Goal: Information Seeking & Learning: Learn about a topic

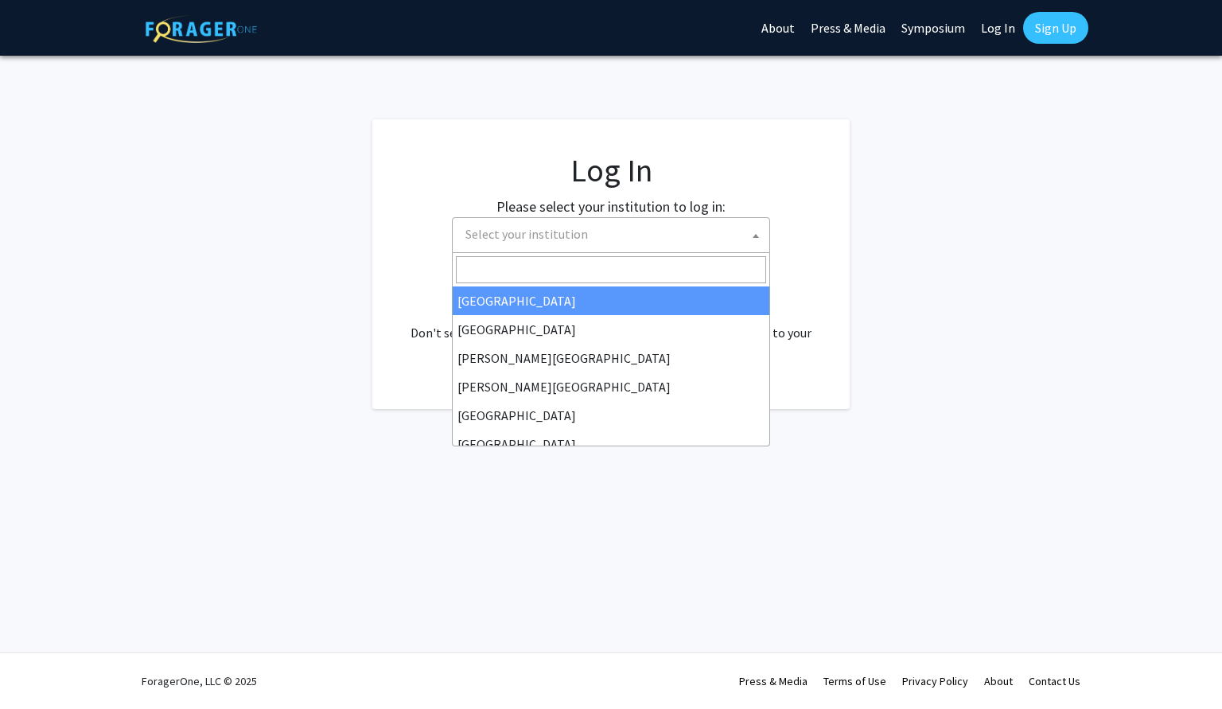
click at [668, 230] on span "Select your institution" at bounding box center [614, 234] width 310 height 33
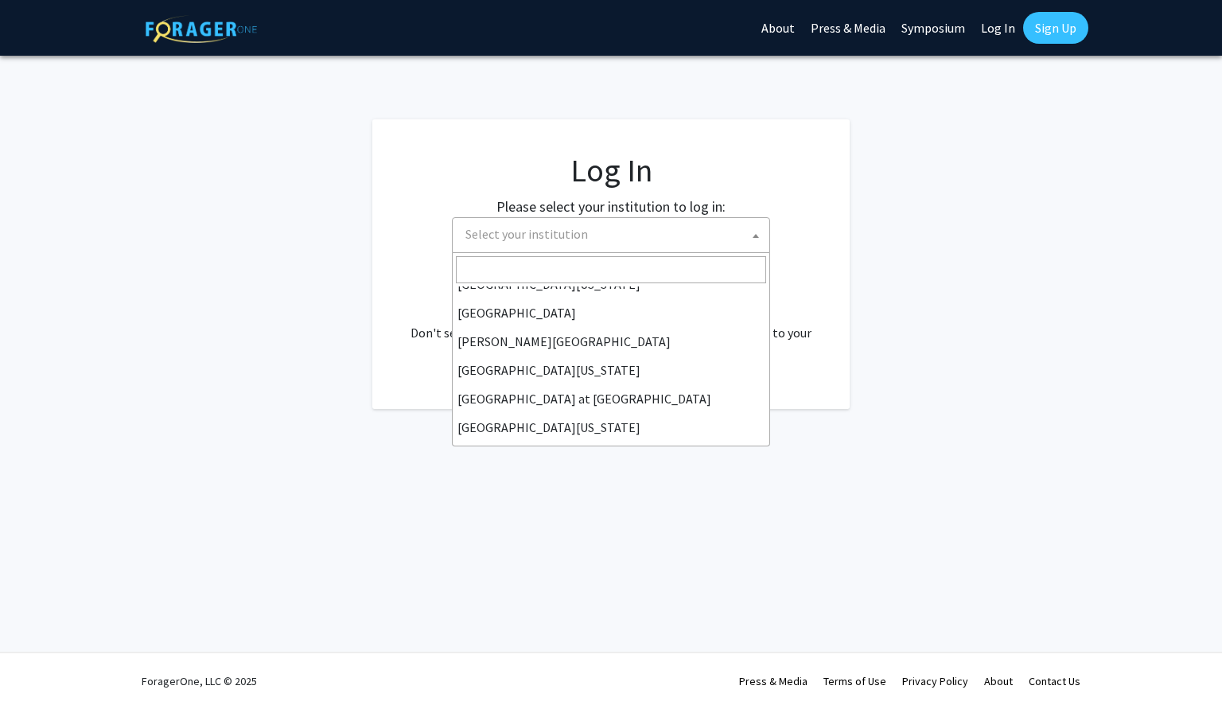
scroll to position [557, 0]
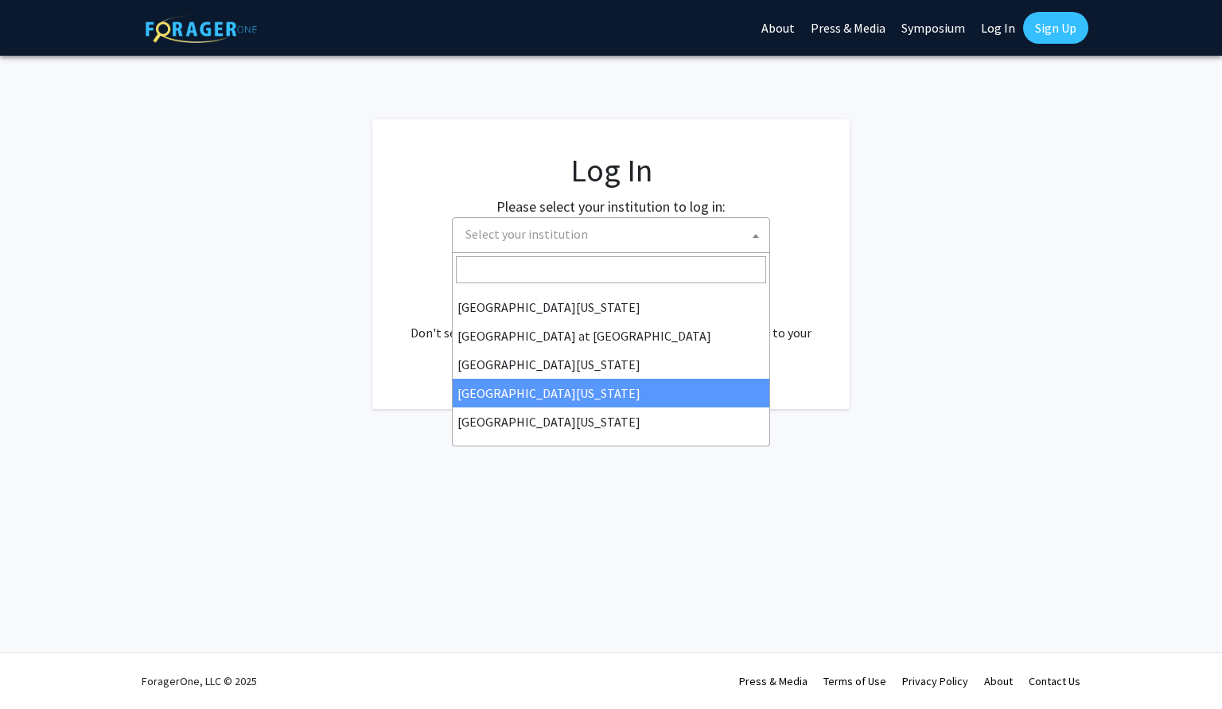
select select "31"
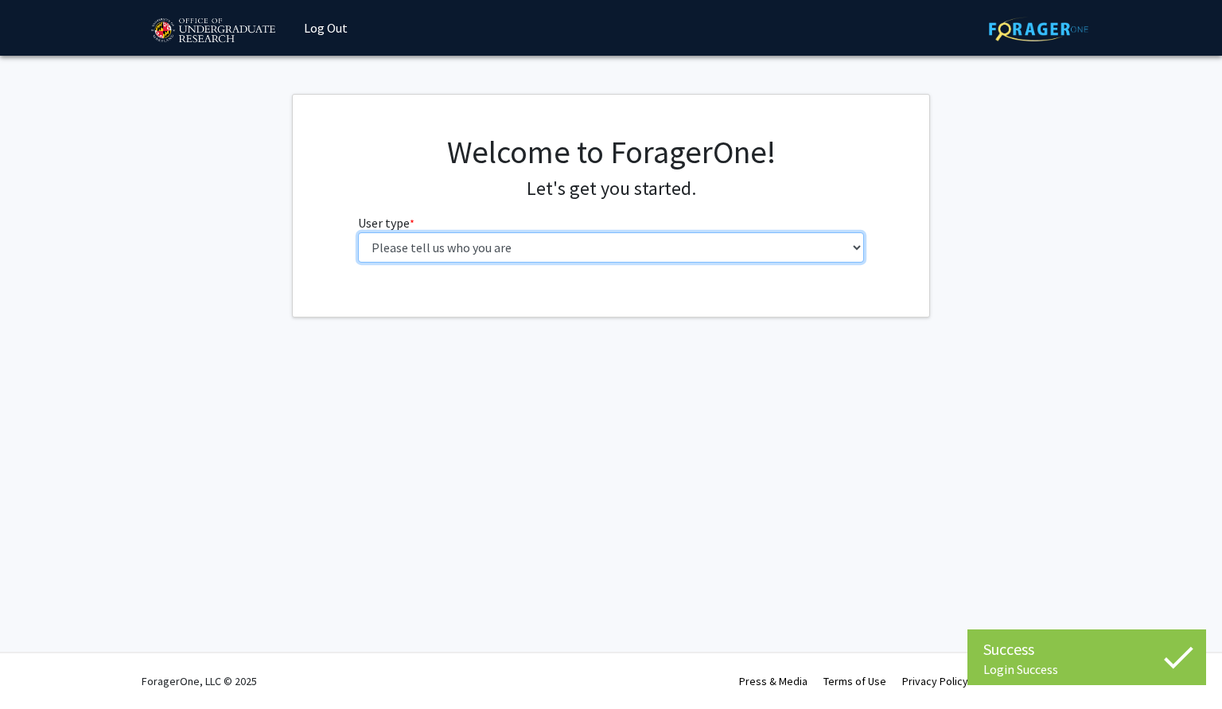
click at [358, 232] on select "Please tell us who you are Undergraduate Student Master's Student Doctoral Cand…" at bounding box center [611, 247] width 507 height 30
select select "1: undergrad"
click option "Undergraduate Student" at bounding box center [0, 0] width 0 height 0
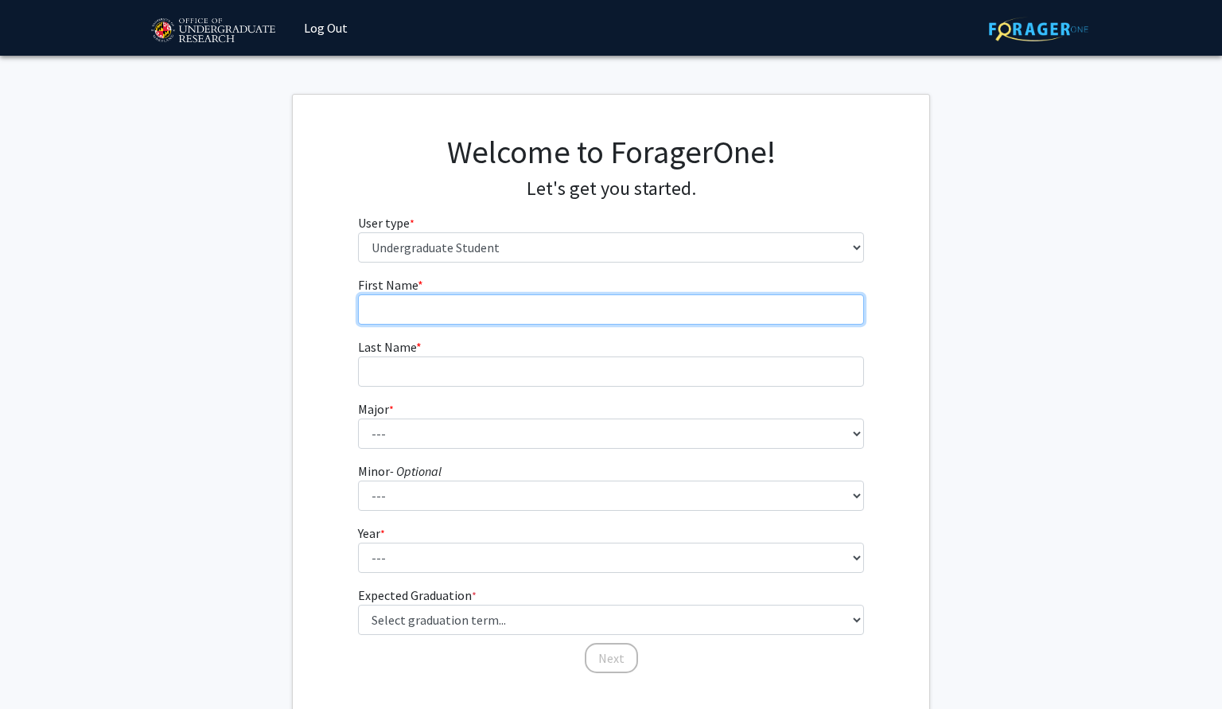
click at [541, 320] on input "First Name * required" at bounding box center [611, 309] width 507 height 30
type input "Kayla"
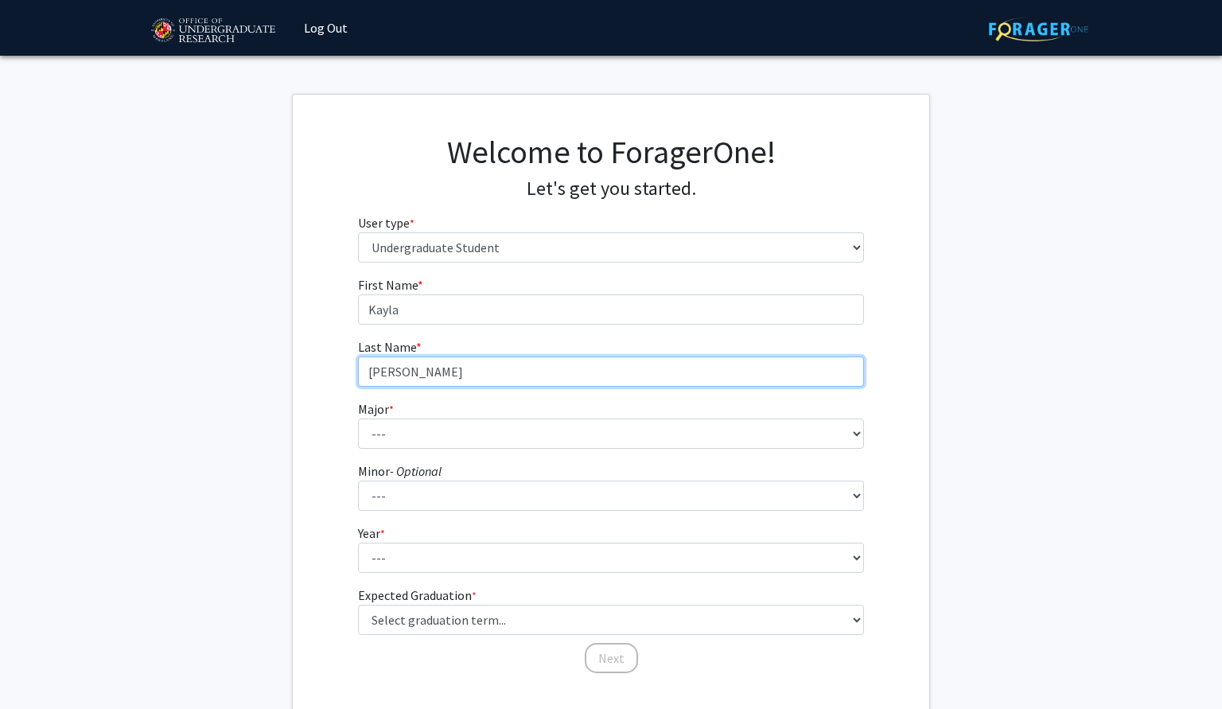
type input "Buckalew"
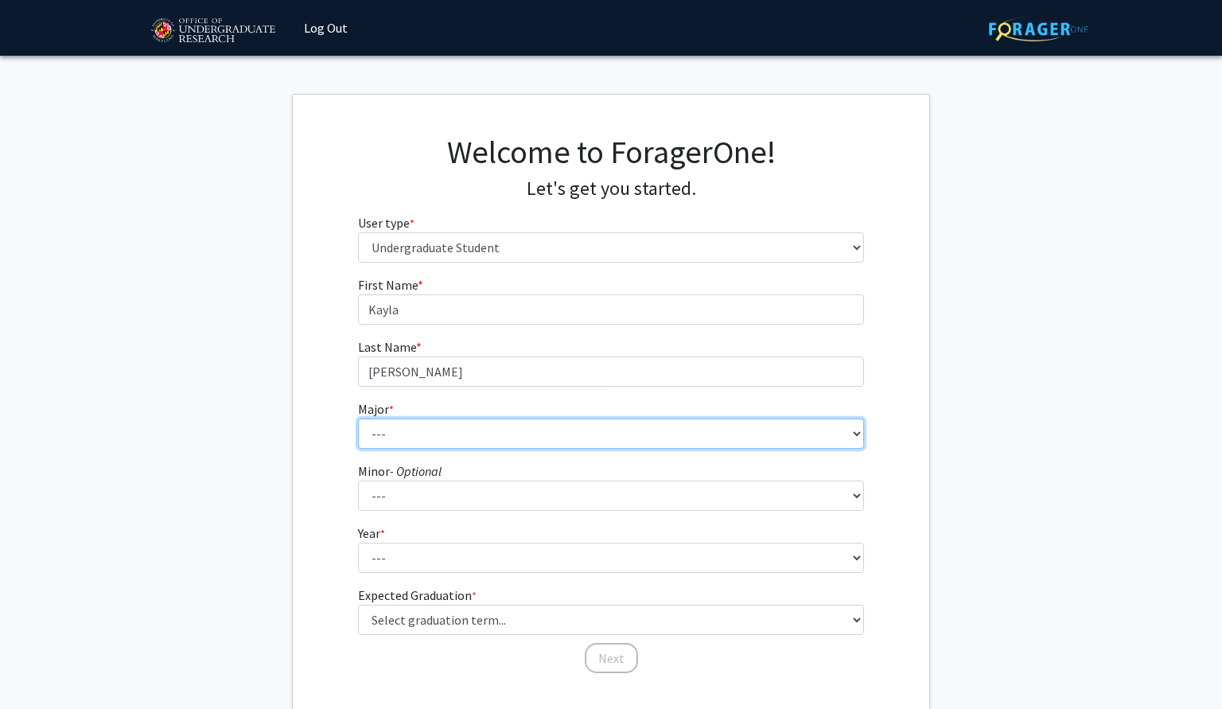
click at [358, 418] on select "--- Accounting Aerospace Engineering African American and Africana Studies Agri…" at bounding box center [611, 433] width 507 height 30
select select "17: 2318"
click option "Biological Sciences" at bounding box center [0, 0] width 0 height 0
click at [358, 418] on select "--- Accounting Aerospace Engineering African American and Africana Studies Agri…" at bounding box center [611, 433] width 507 height 30
click option "Biological Sciences" at bounding box center [0, 0] width 0 height 0
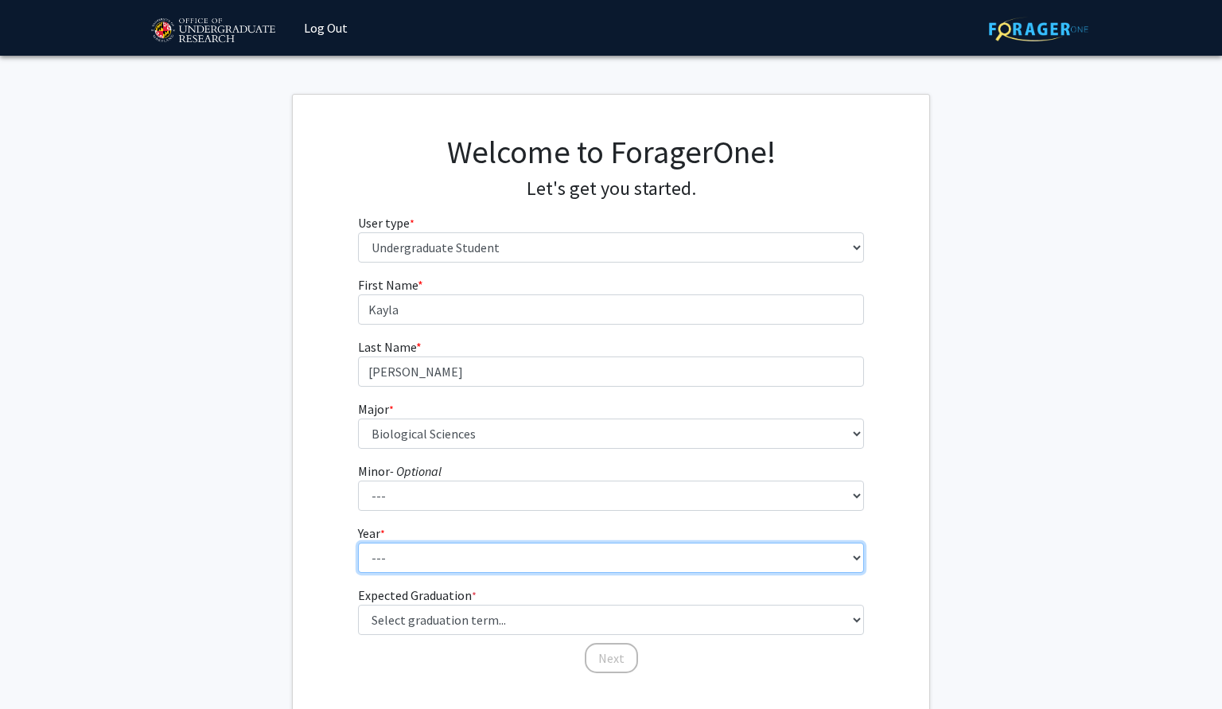
click at [358, 542] on select "--- First-year Sophomore Junior Senior Postbaccalaureate Certificate" at bounding box center [611, 557] width 507 height 30
select select "4: senior"
click option "Senior" at bounding box center [0, 0] width 0 height 0
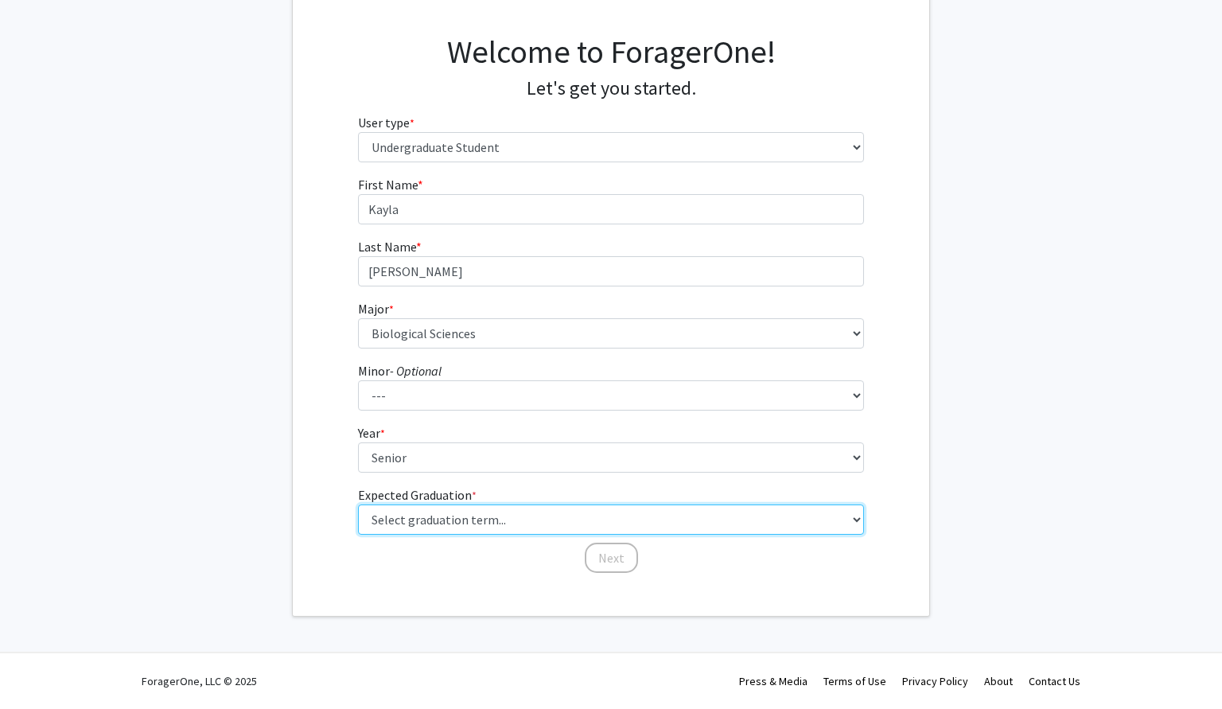
click at [358, 504] on select "Select graduation term... Spring 2025 Summer 2025 Fall 2025 Winter 2025 Spring …" at bounding box center [611, 519] width 507 height 30
select select "7: fall_2026"
click option "Fall 2026" at bounding box center [0, 0] width 0 height 0
click at [358, 504] on select "Select graduation term... Spring 2025 Summer 2025 Fall 2025 Winter 2025 Spring …" at bounding box center [611, 519] width 507 height 30
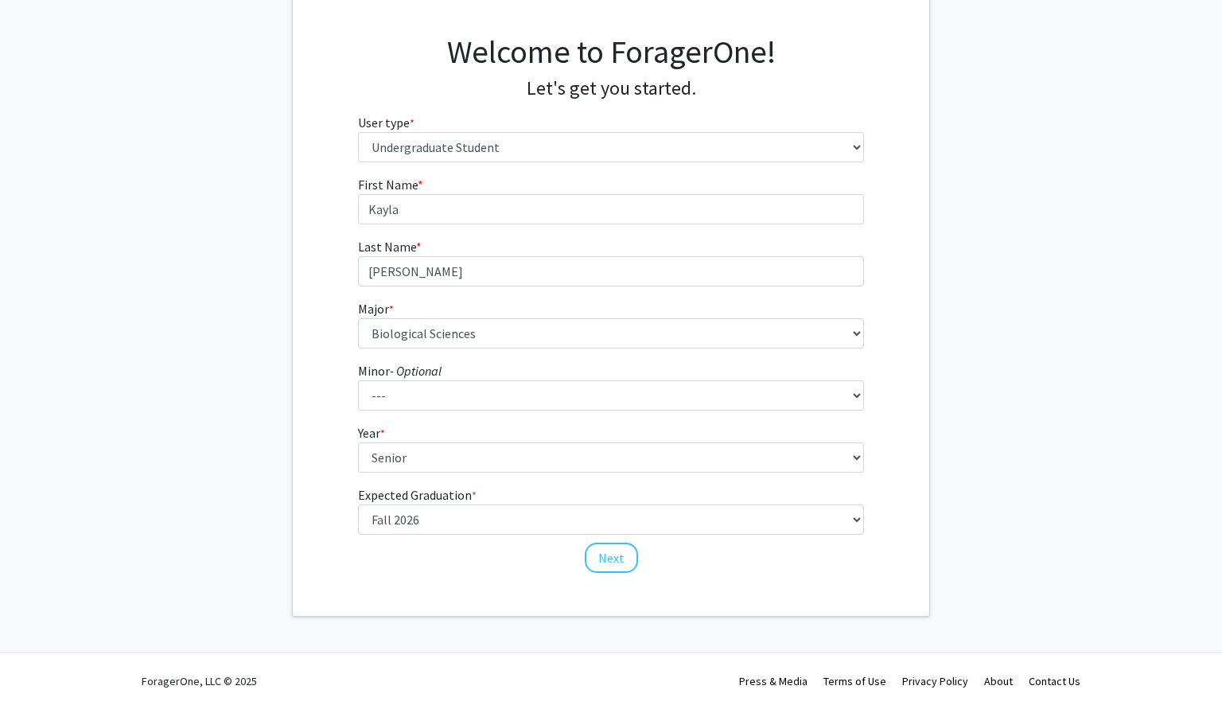
click at [958, 527] on fg-get-started "Welcome to ForagerOne! Let's get you started. User type * required Please tell …" at bounding box center [611, 305] width 1222 height 623
click at [612, 566] on button "Next" at bounding box center [611, 557] width 53 height 30
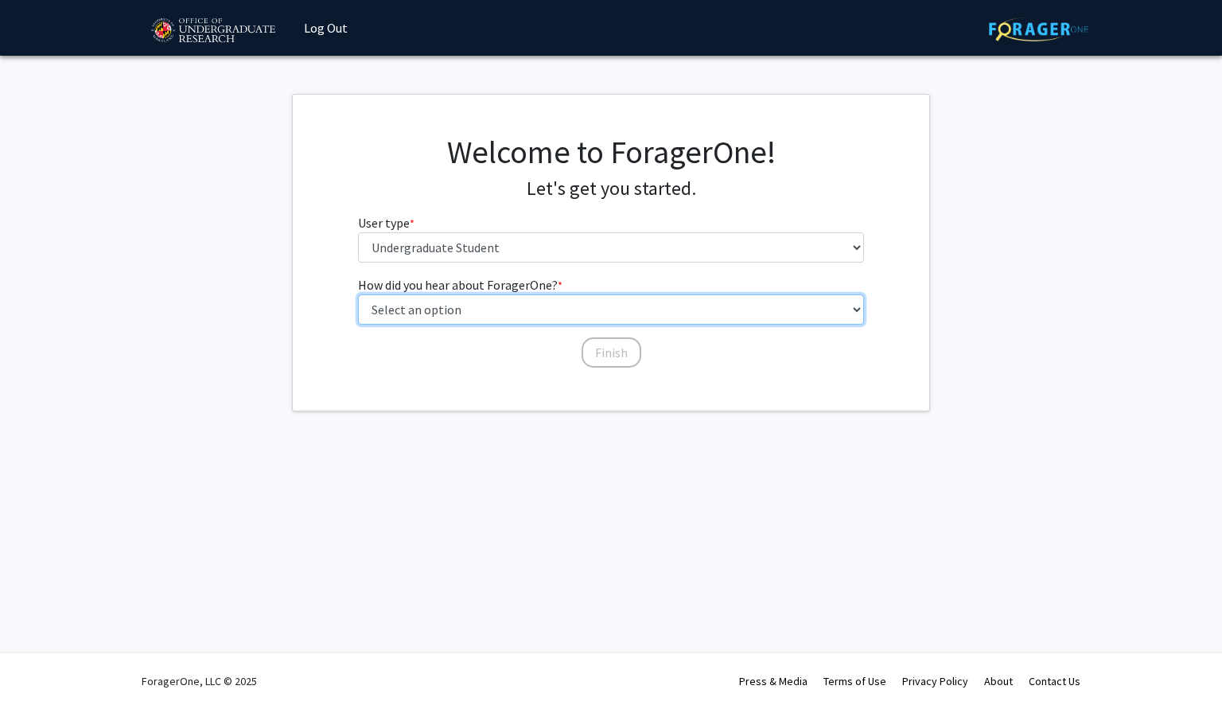
click at [358, 294] on select "Select an option Peer/student recommendation Faculty/staff recommendation Unive…" at bounding box center [611, 309] width 507 height 30
select select "1: peer_recommendation"
click option "Peer/student recommendation" at bounding box center [0, 0] width 0 height 0
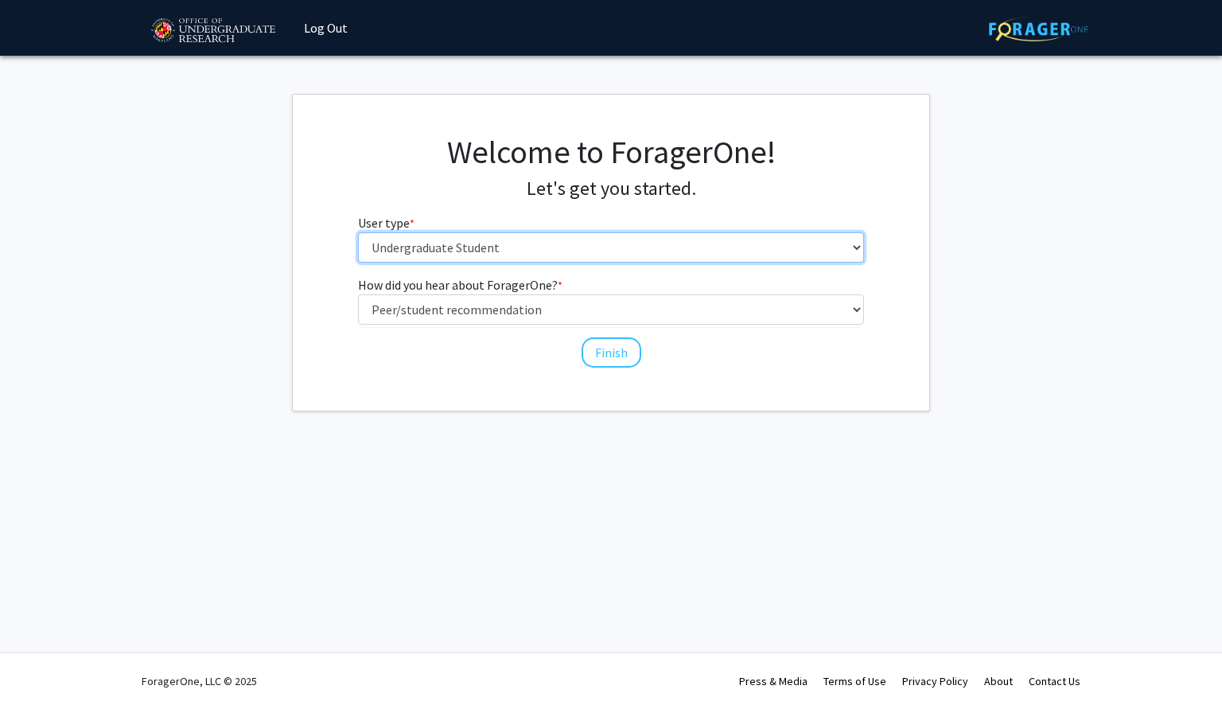
click at [358, 232] on select "Please tell us who you are Undergraduate Student Master's Student Doctoral Cand…" at bounding box center [611, 247] width 507 height 30
click at [855, 239] on select "Please tell us who you are Undergraduate Student Master's Student Doctoral Cand…" at bounding box center [611, 247] width 507 height 30
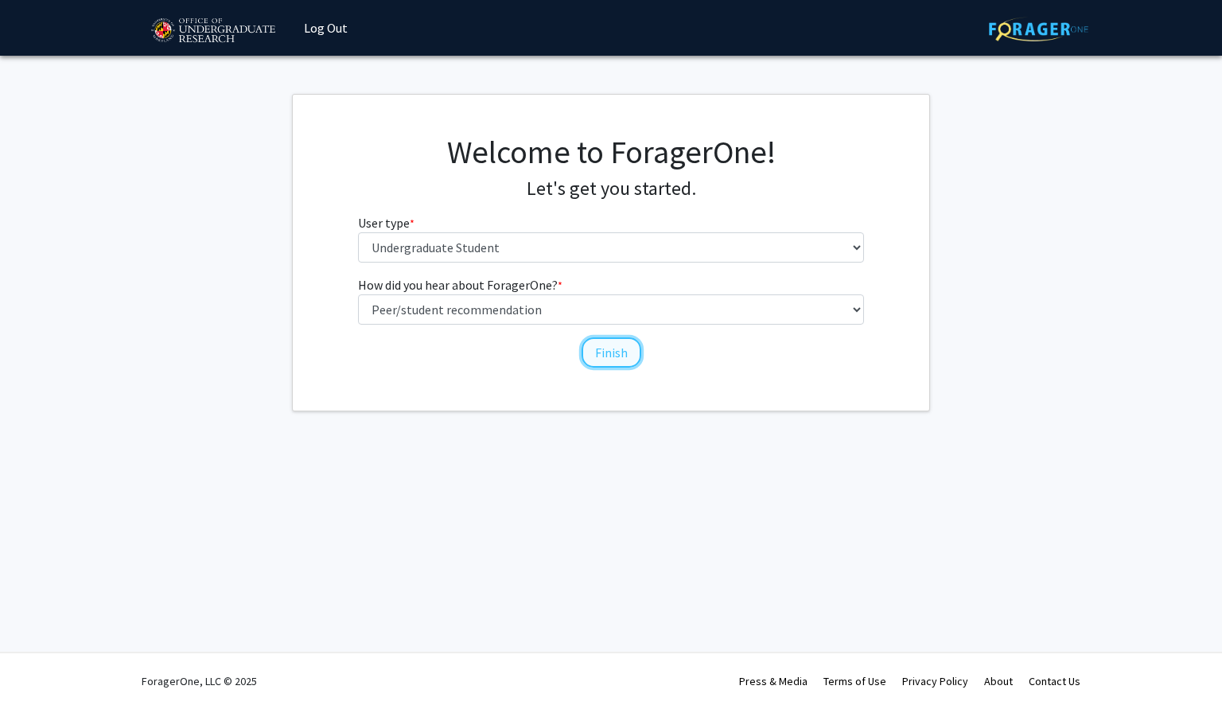
click at [616, 355] on button "Finish" at bounding box center [611, 352] width 60 height 30
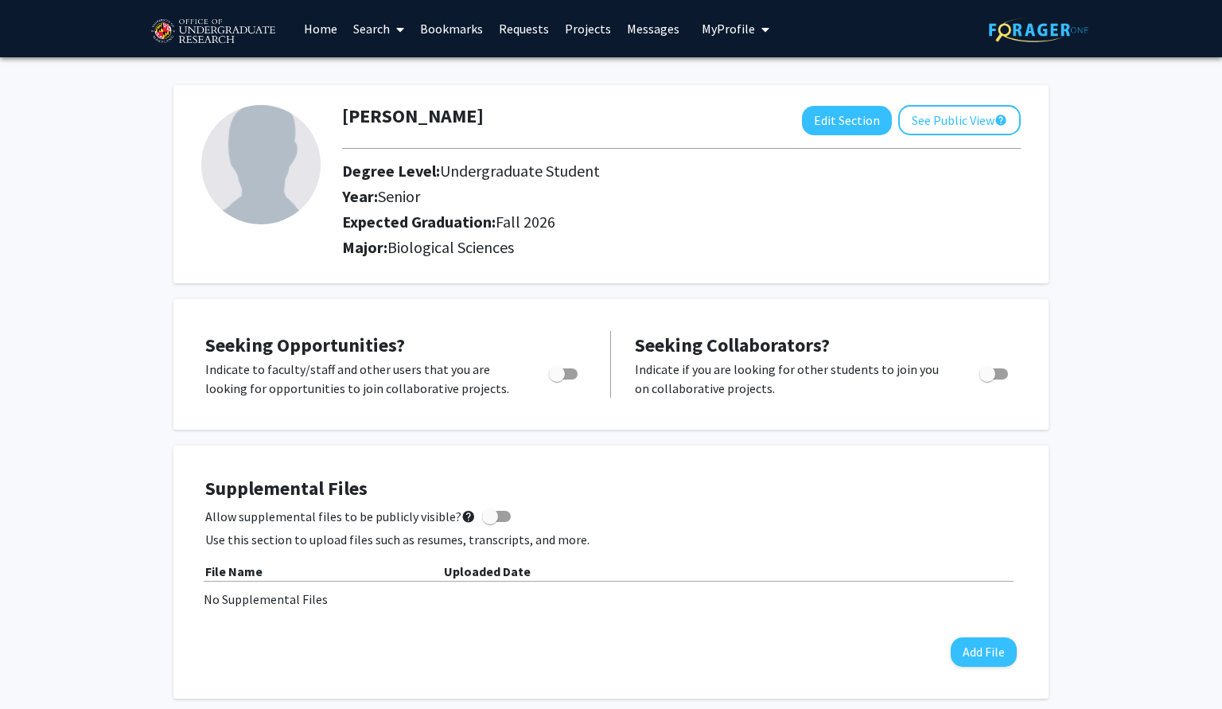
click at [378, 29] on link "Search" at bounding box center [378, 29] width 67 height 56
click at [435, 106] on span "Students" at bounding box center [393, 105] width 97 height 32
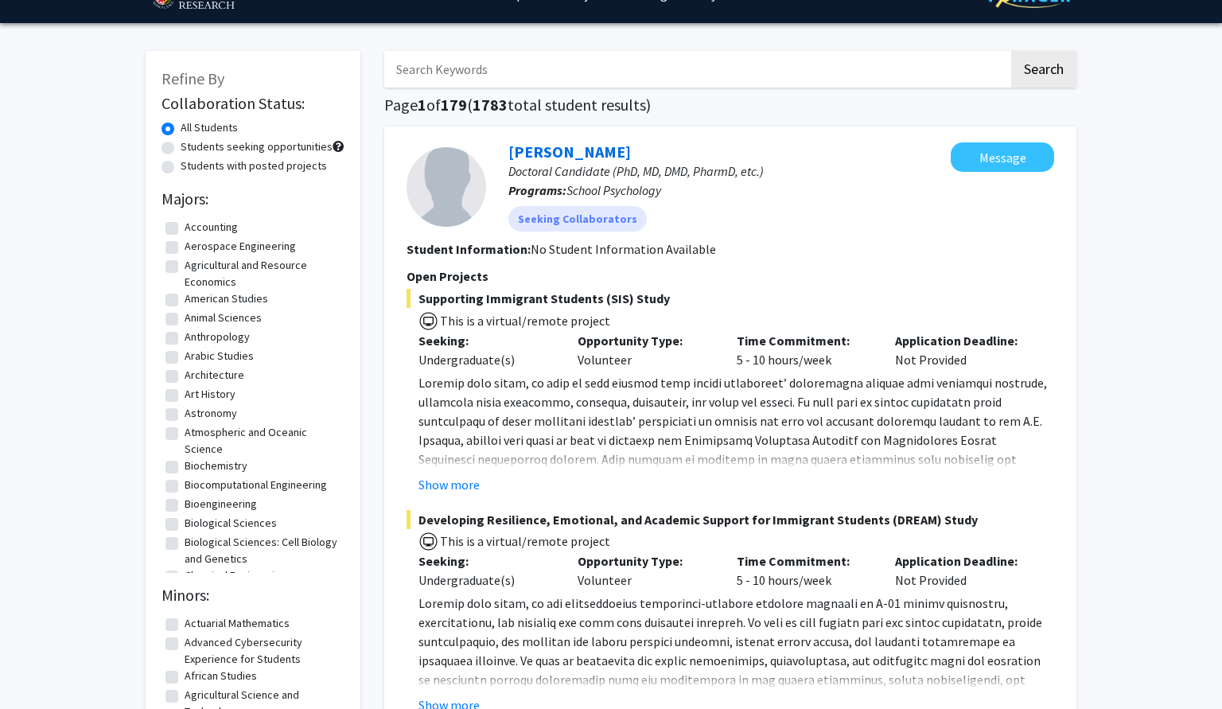
scroll to position [24, 0]
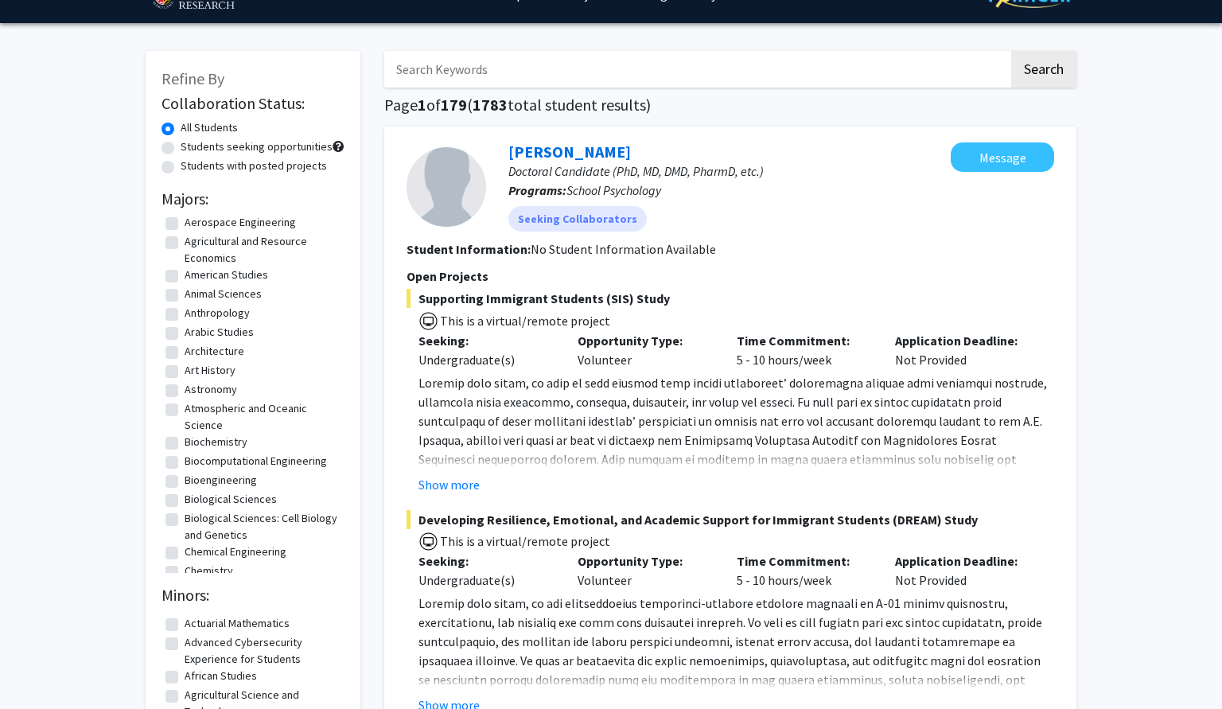
click at [184, 500] on label "Biological Sciences" at bounding box center [230, 499] width 92 height 17
click at [184, 500] on input "Biological Sciences" at bounding box center [189, 496] width 10 height 10
checkbox input "true"
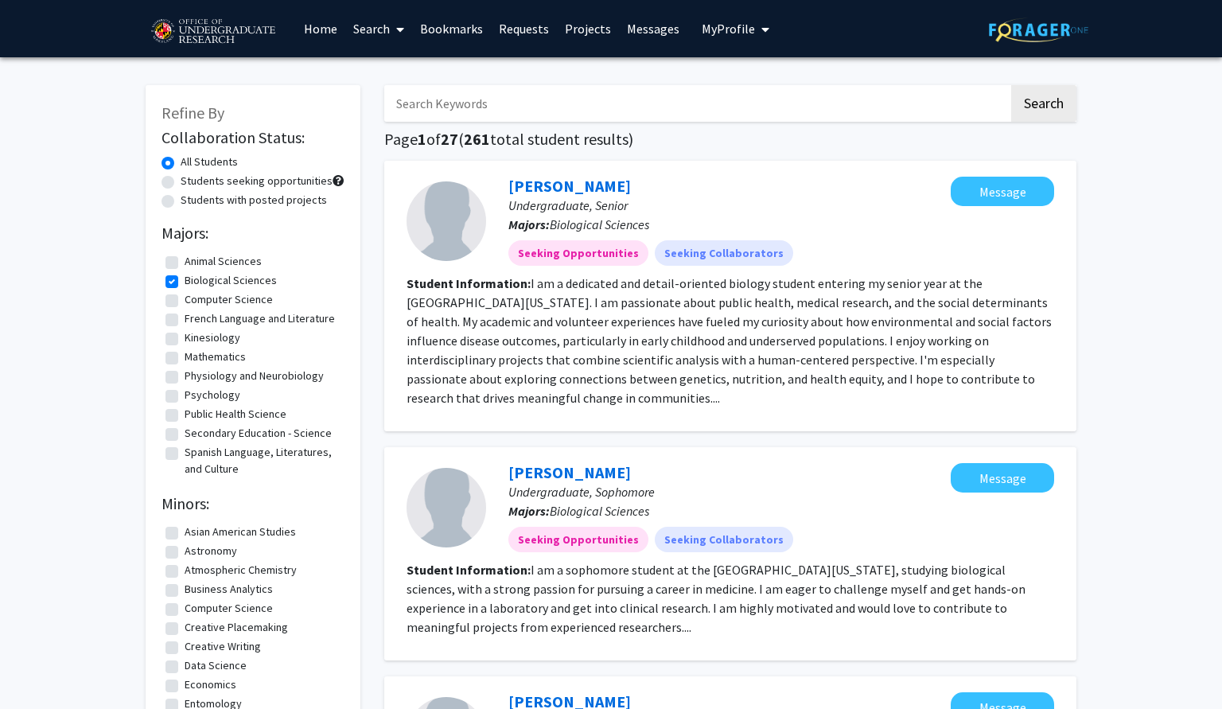
click at [184, 279] on label "Biological Sciences" at bounding box center [230, 280] width 92 height 17
click at [184, 279] on input "Biological Sciences" at bounding box center [189, 277] width 10 height 10
checkbox input "false"
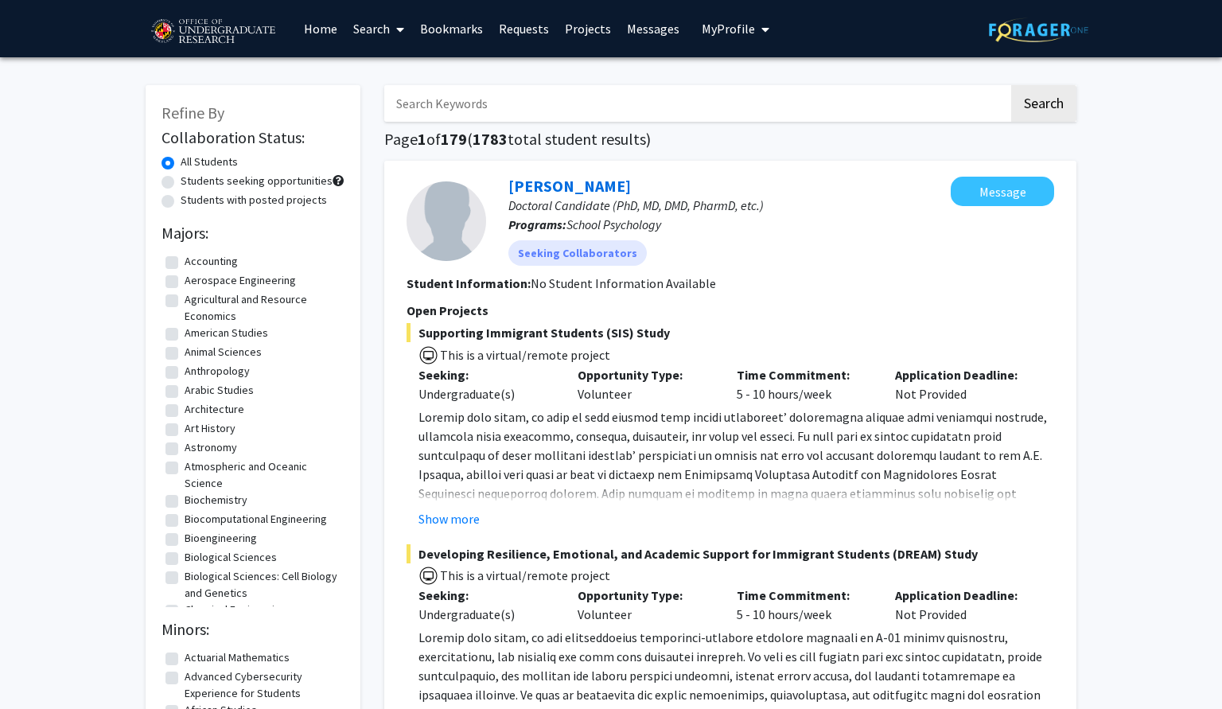
click at [184, 559] on label "Biological Sciences" at bounding box center [230, 557] width 92 height 17
click at [184, 559] on input "Biological Sciences" at bounding box center [189, 554] width 10 height 10
checkbox input "true"
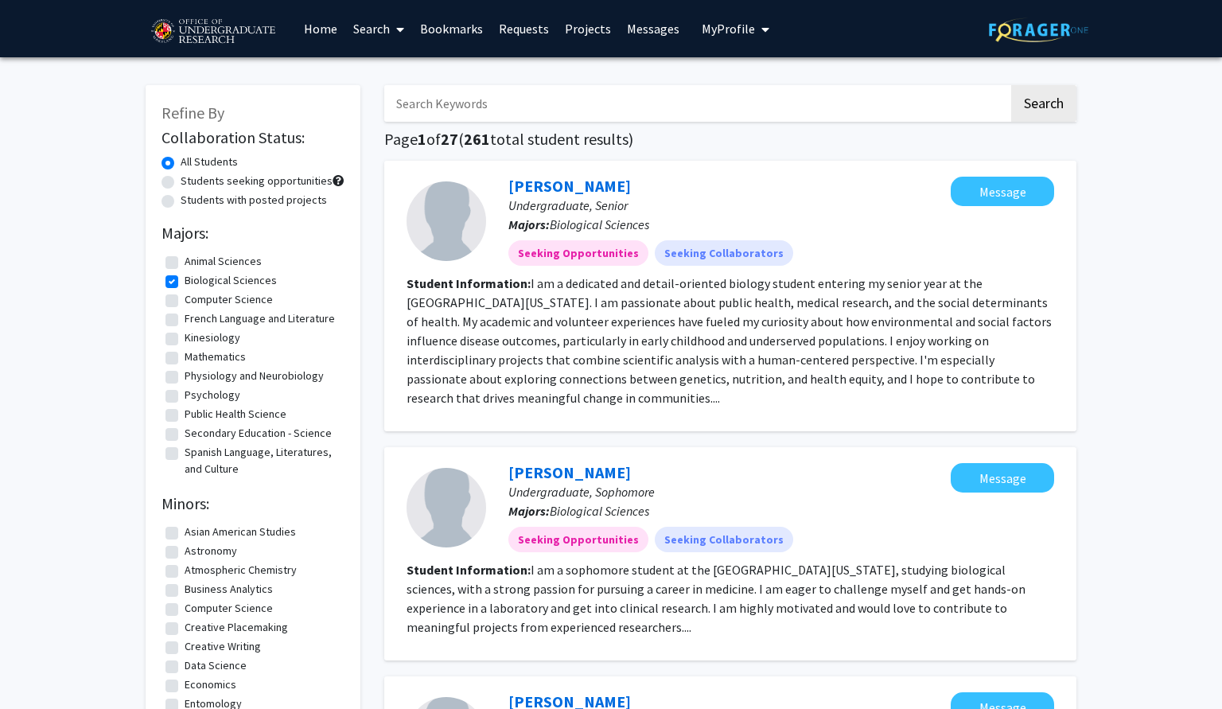
click at [383, 39] on link "Search" at bounding box center [378, 29] width 67 height 56
click at [419, 67] on span "Faculty/Staff" at bounding box center [403, 73] width 117 height 32
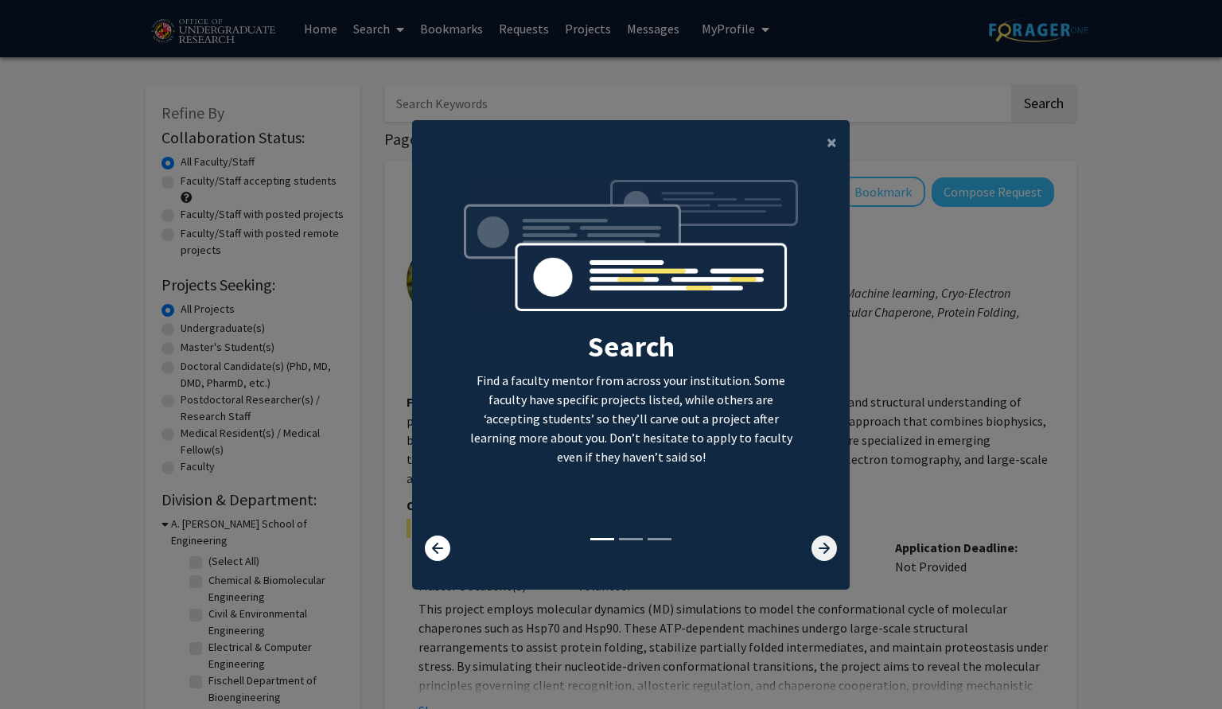
click at [828, 554] on icon at bounding box center [823, 547] width 25 height 25
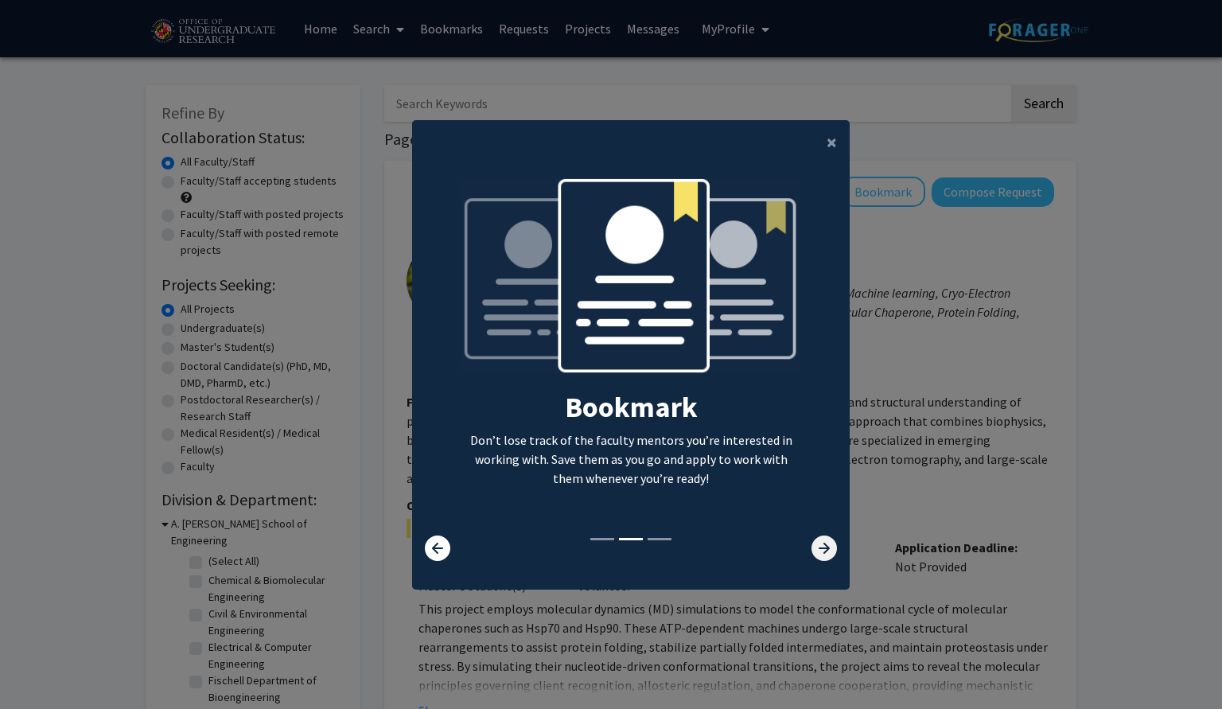
click at [828, 554] on icon at bounding box center [823, 547] width 25 height 25
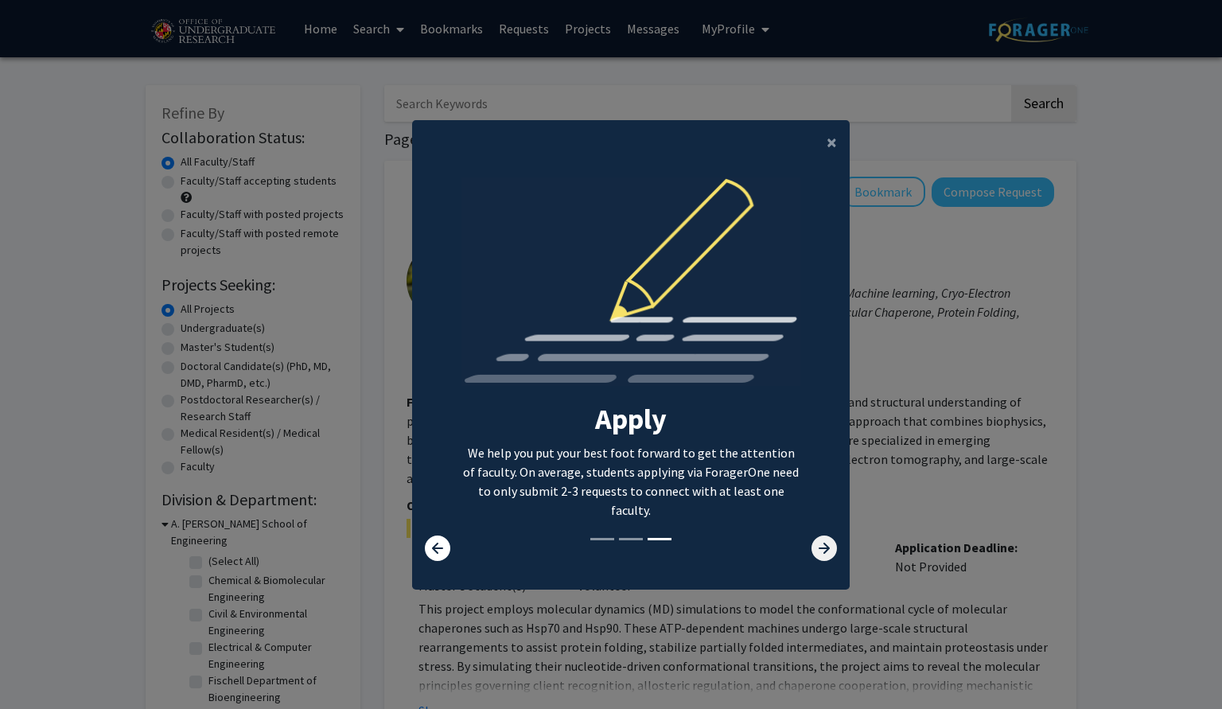
click at [828, 554] on icon at bounding box center [823, 547] width 25 height 25
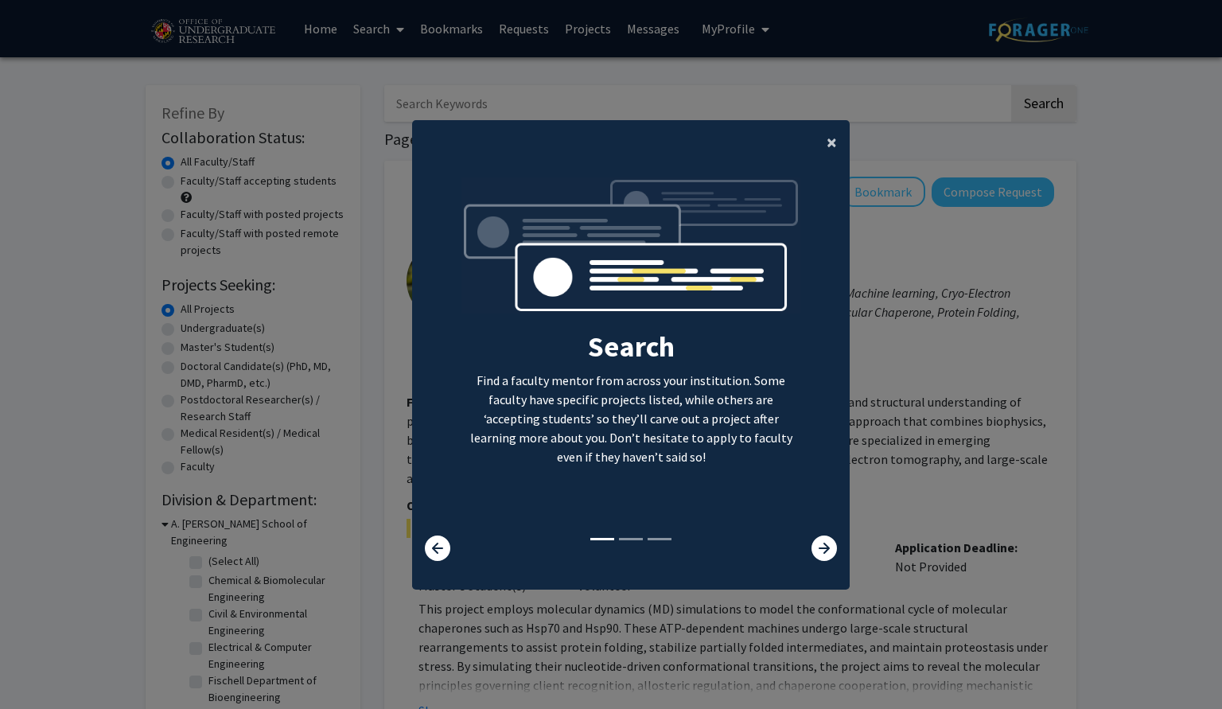
click at [822, 150] on button "×" at bounding box center [832, 142] width 36 height 45
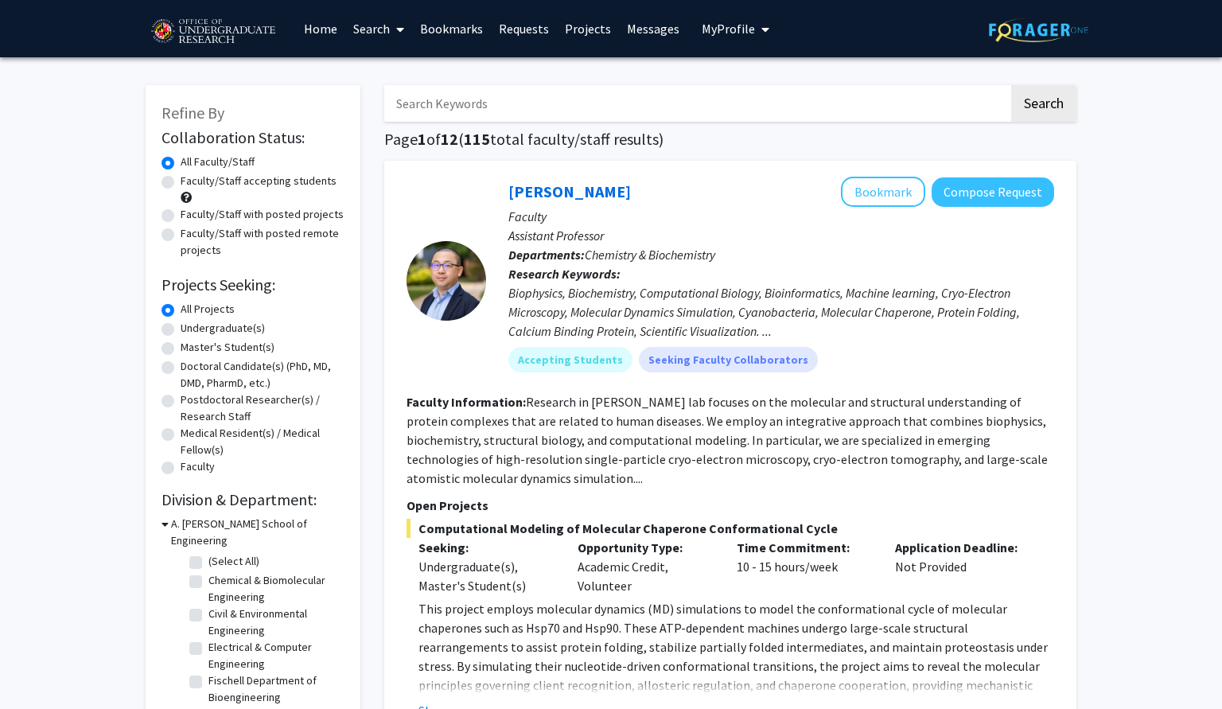
click at [181, 327] on label "Undergraduate(s)" at bounding box center [223, 328] width 84 height 17
click at [181, 327] on input "Undergraduate(s)" at bounding box center [186, 325] width 10 height 10
radio input "true"
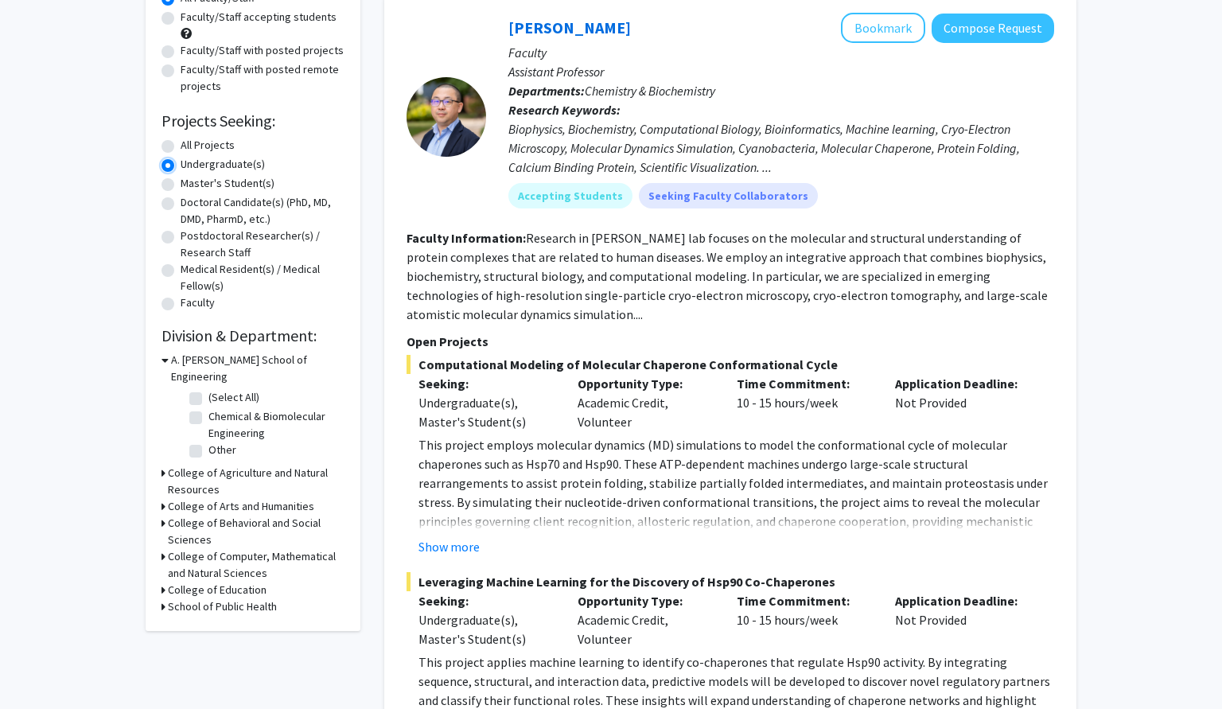
scroll to position [168, 0]
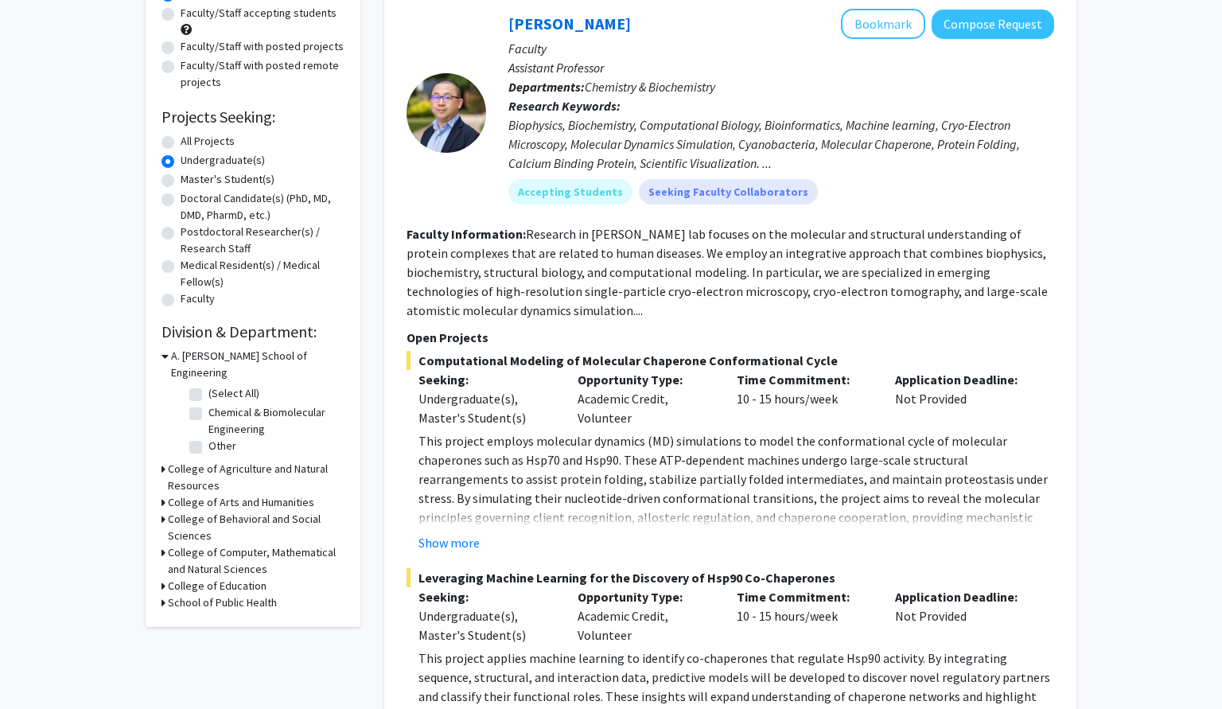
click at [241, 544] on h3 "College of Computer, Mathematical and Natural Sciences" at bounding box center [256, 560] width 177 height 33
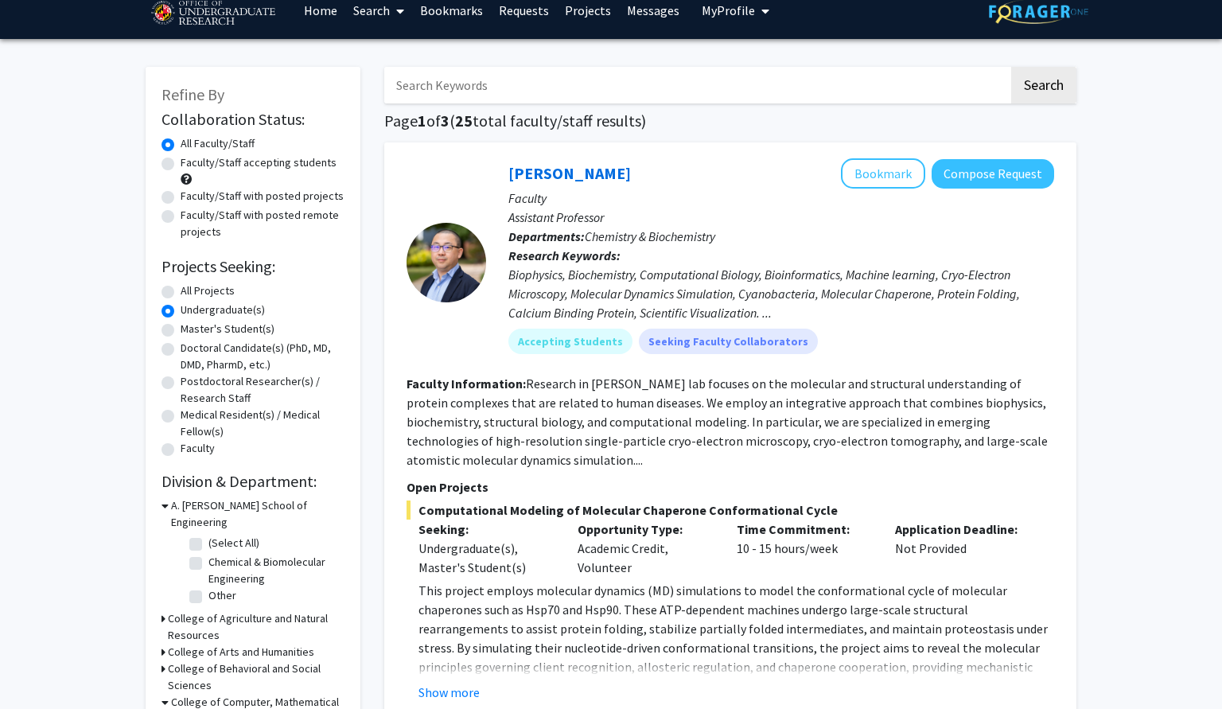
scroll to position [0, 0]
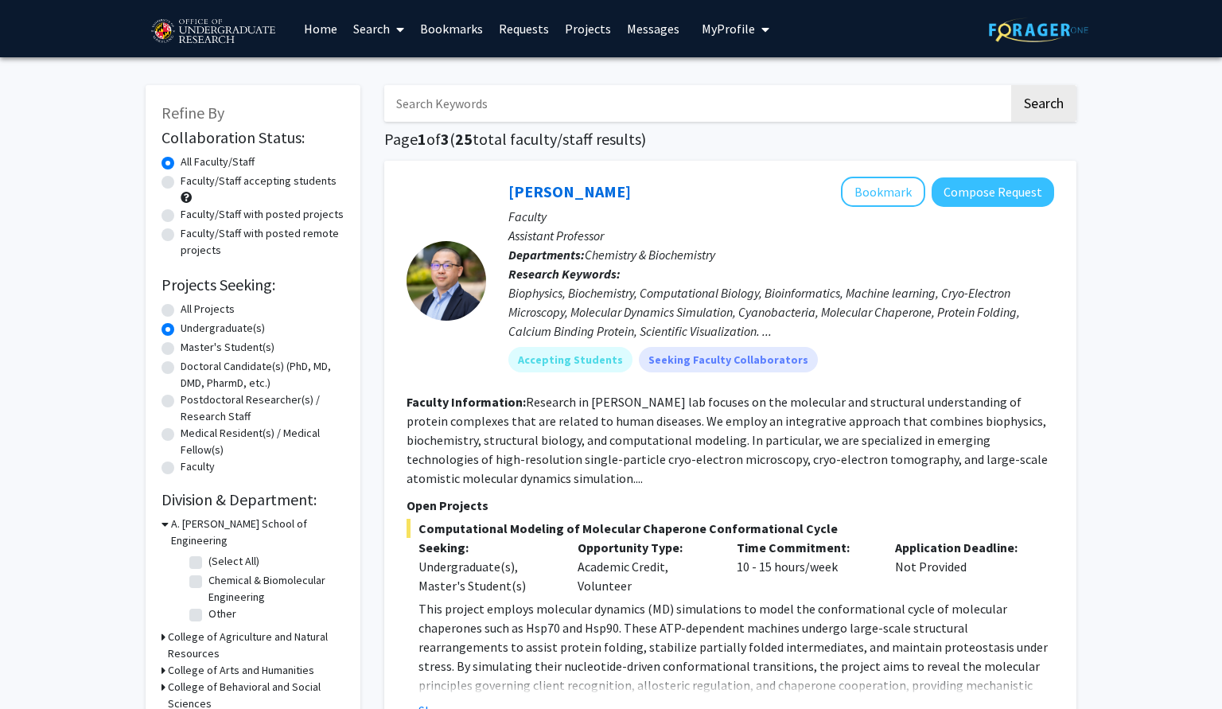
click at [181, 180] on label "Faculty/Staff accepting students" at bounding box center [259, 181] width 156 height 17
click at [181, 180] on input "Faculty/Staff accepting students" at bounding box center [186, 178] width 10 height 10
radio input "true"
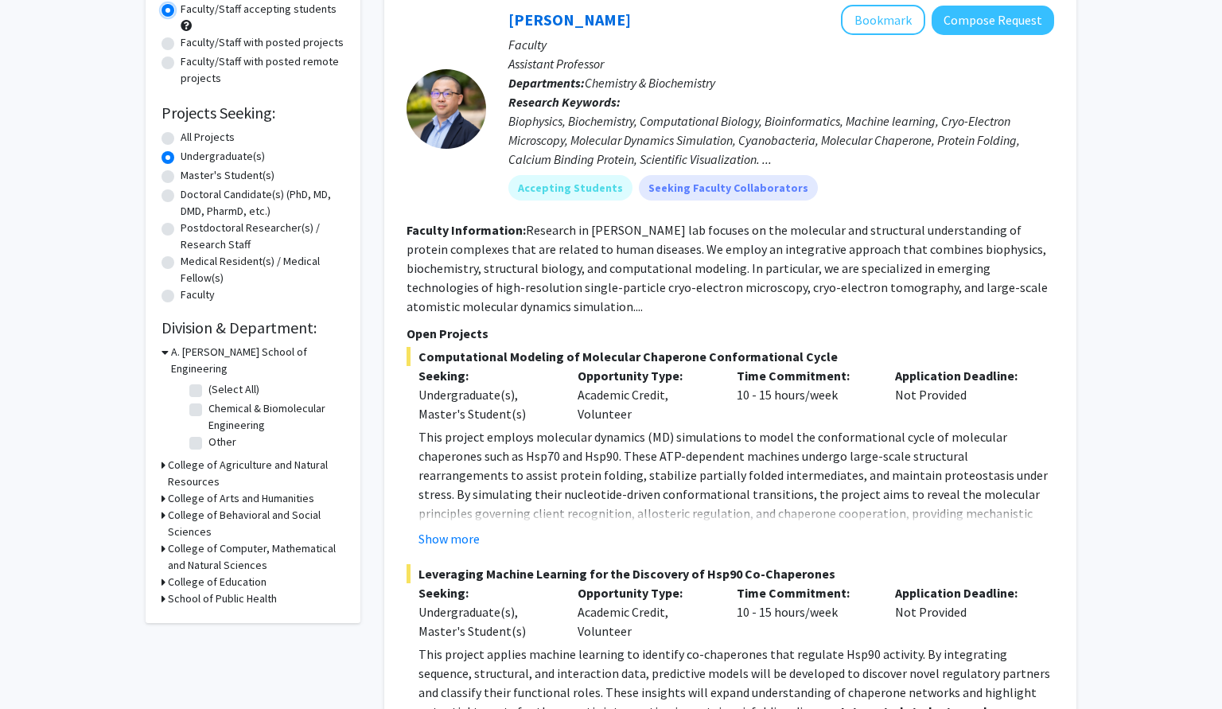
scroll to position [175, 0]
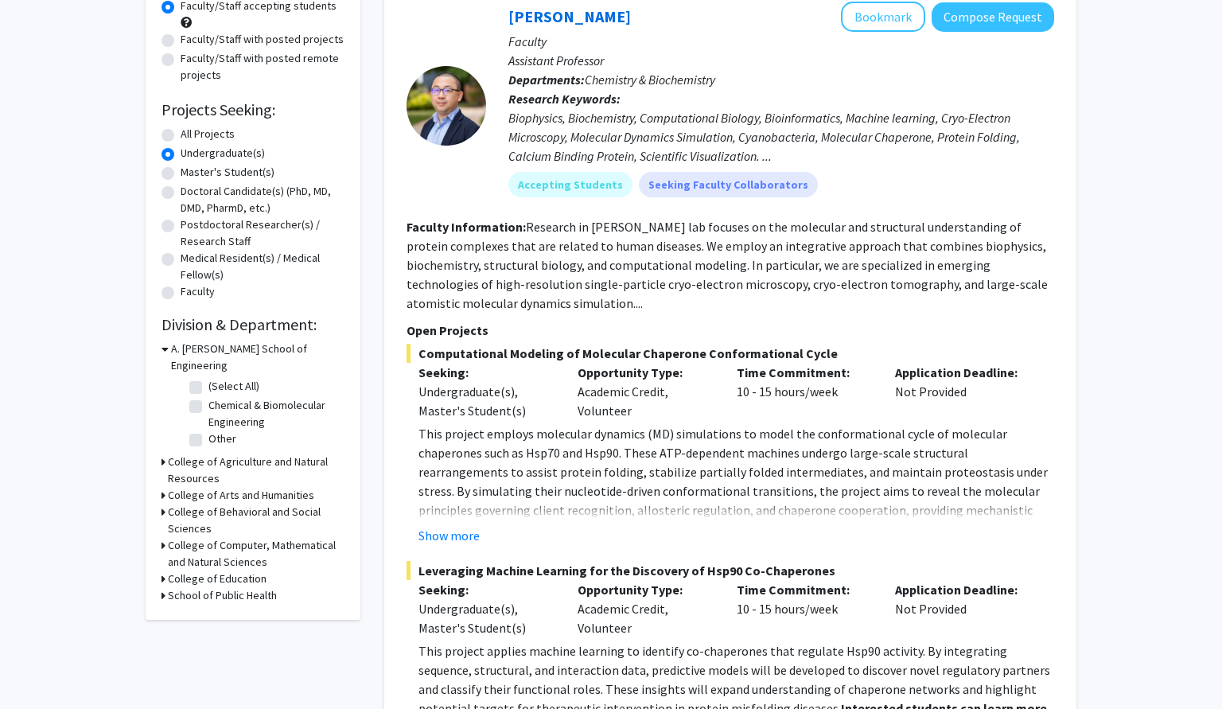
click at [254, 540] on h3 "College of Computer, Mathematical and Natural Sciences" at bounding box center [256, 553] width 177 height 33
click at [208, 574] on label "(Select All)" at bounding box center [233, 582] width 51 height 17
click at [208, 574] on input "(Select All)" at bounding box center [213, 579] width 10 height 10
checkbox input "true"
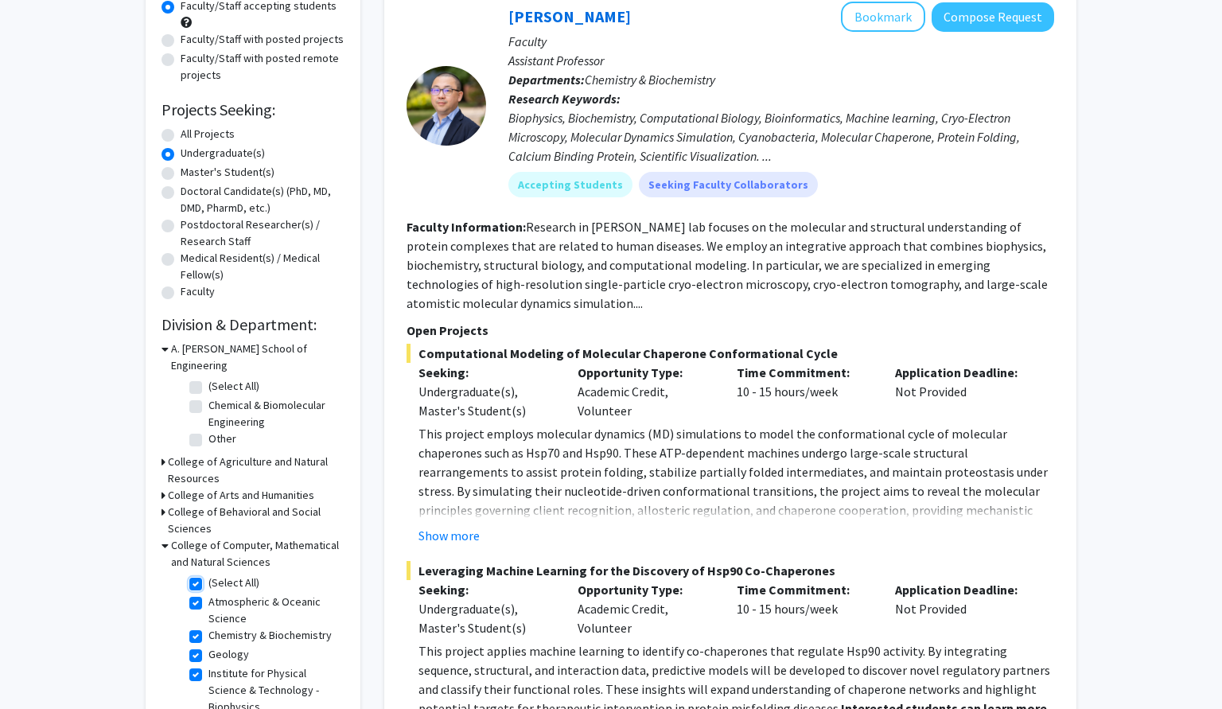
checkbox input "true"
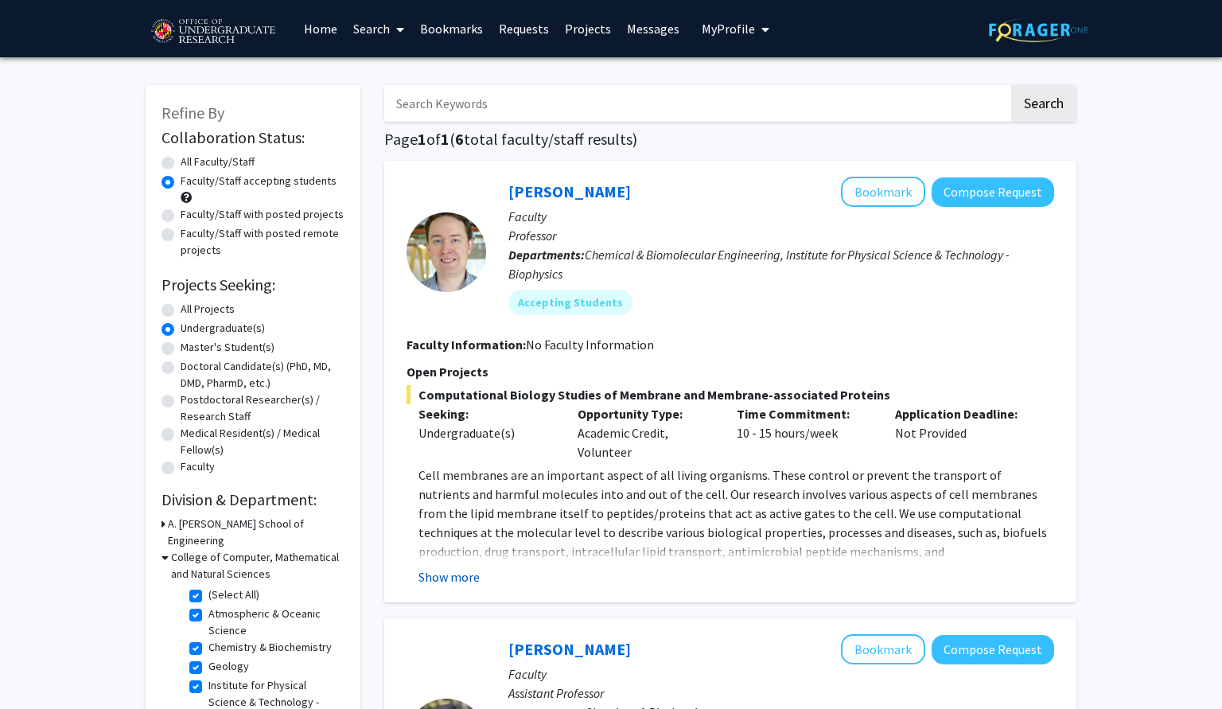
click at [452, 583] on button "Show more" at bounding box center [448, 576] width 61 height 19
